Goal: Information Seeking & Learning: Learn about a topic

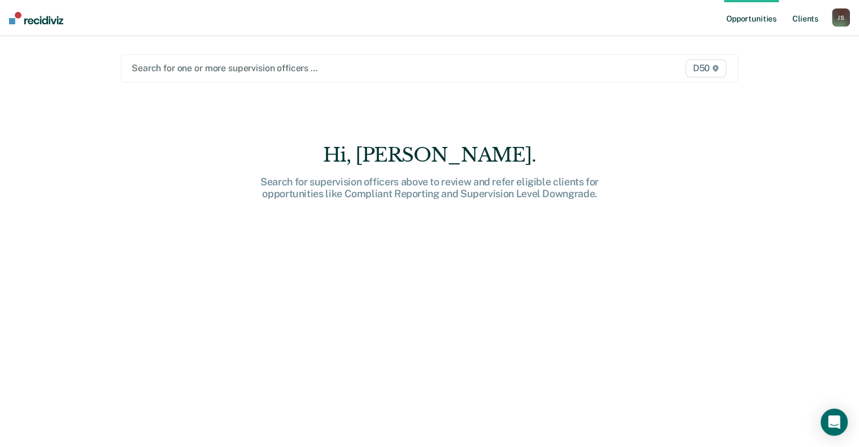
click at [807, 18] on link "Client s" at bounding box center [805, 18] width 31 height 36
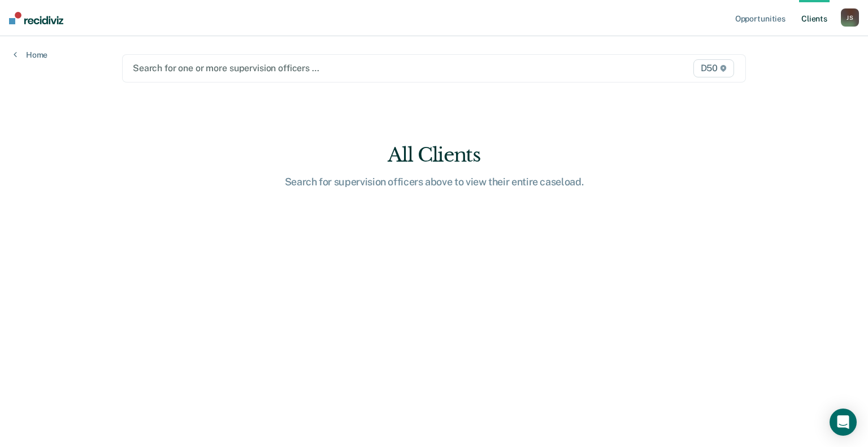
click at [315, 65] on div at bounding box center [343, 68] width 421 height 13
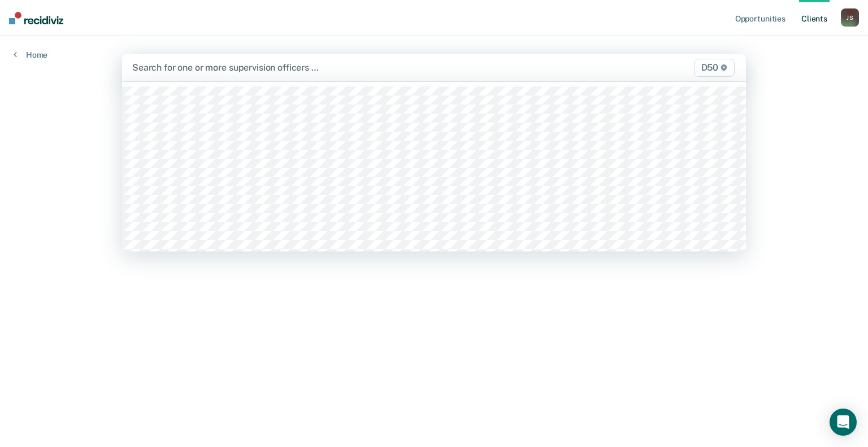
click at [282, 66] on div at bounding box center [342, 67] width 421 height 13
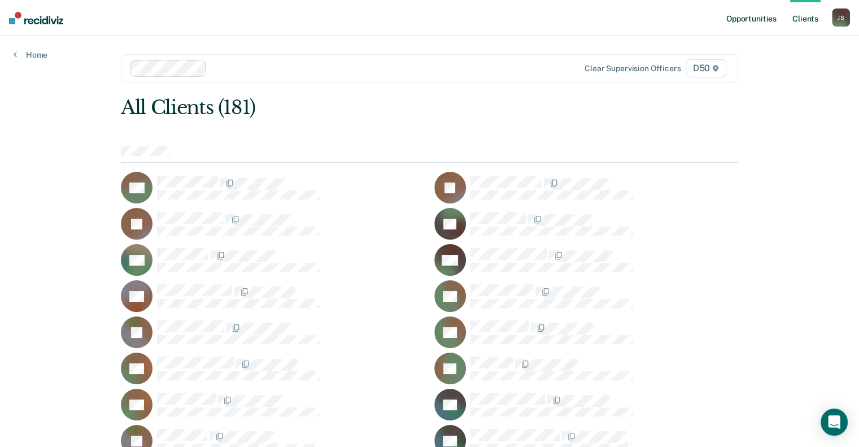
click at [749, 23] on link "Opportunities" at bounding box center [751, 18] width 55 height 36
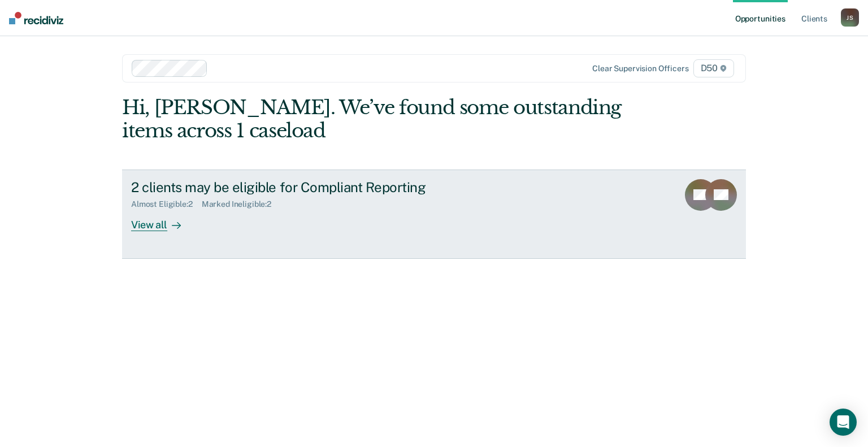
click at [153, 227] on div "View all" at bounding box center [162, 220] width 63 height 22
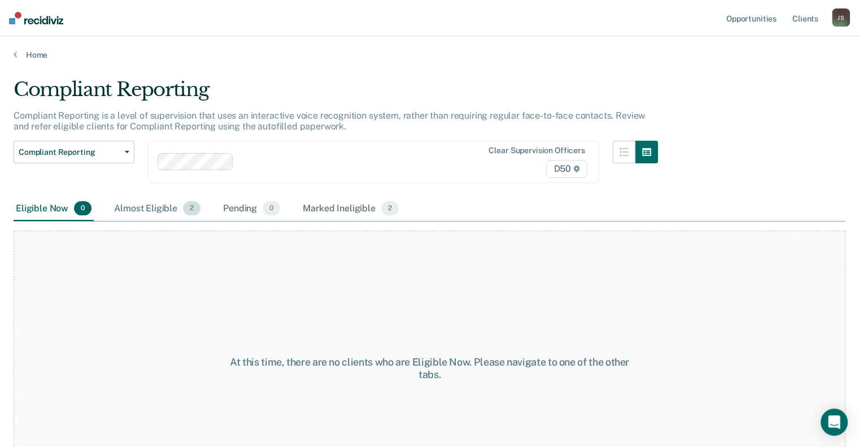
click at [154, 210] on div "Almost Eligible 2" at bounding box center [157, 209] width 91 height 25
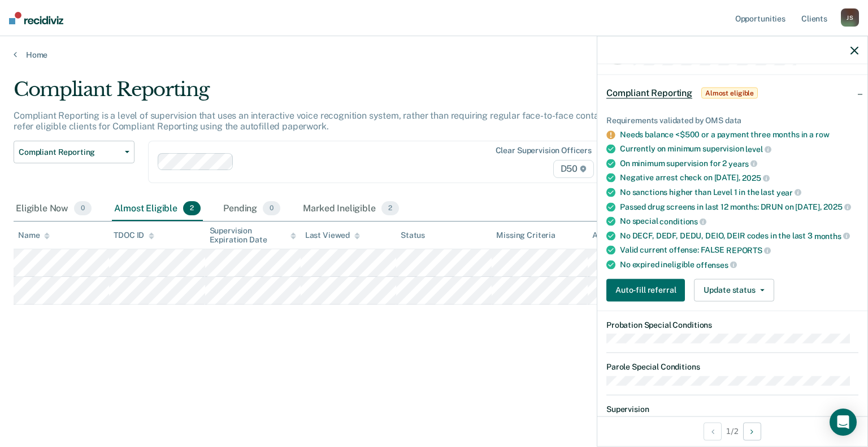
scroll to position [56, 0]
